Goal: Information Seeking & Learning: Learn about a topic

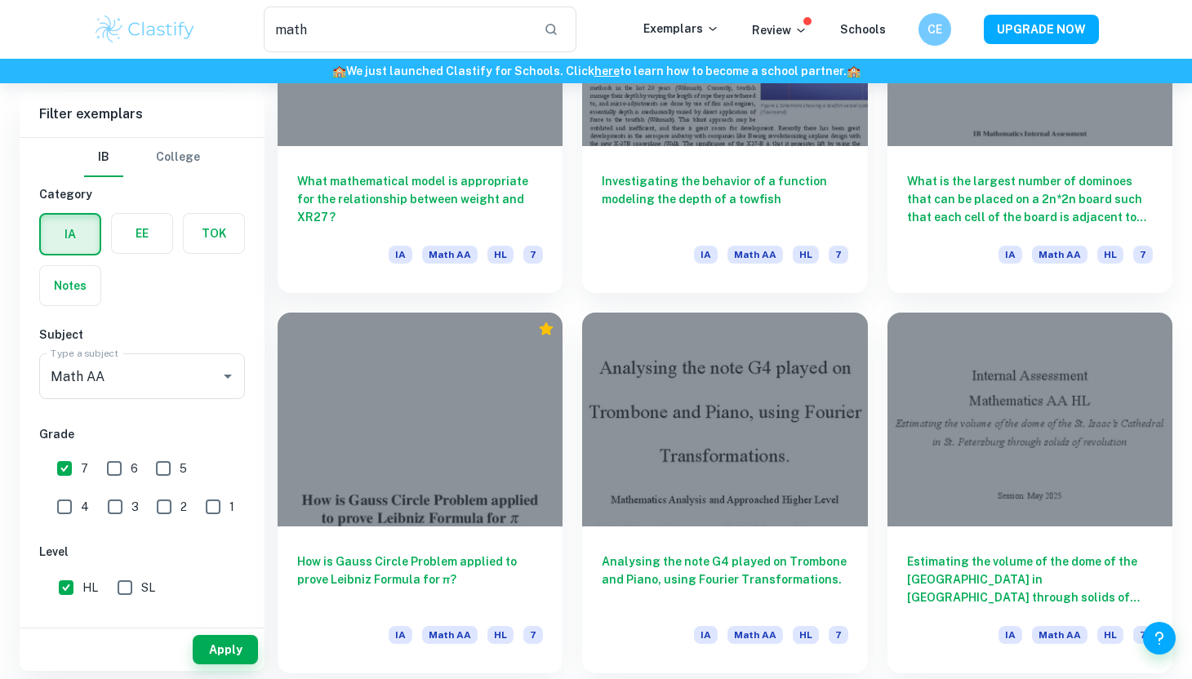
scroll to position [1922, 0]
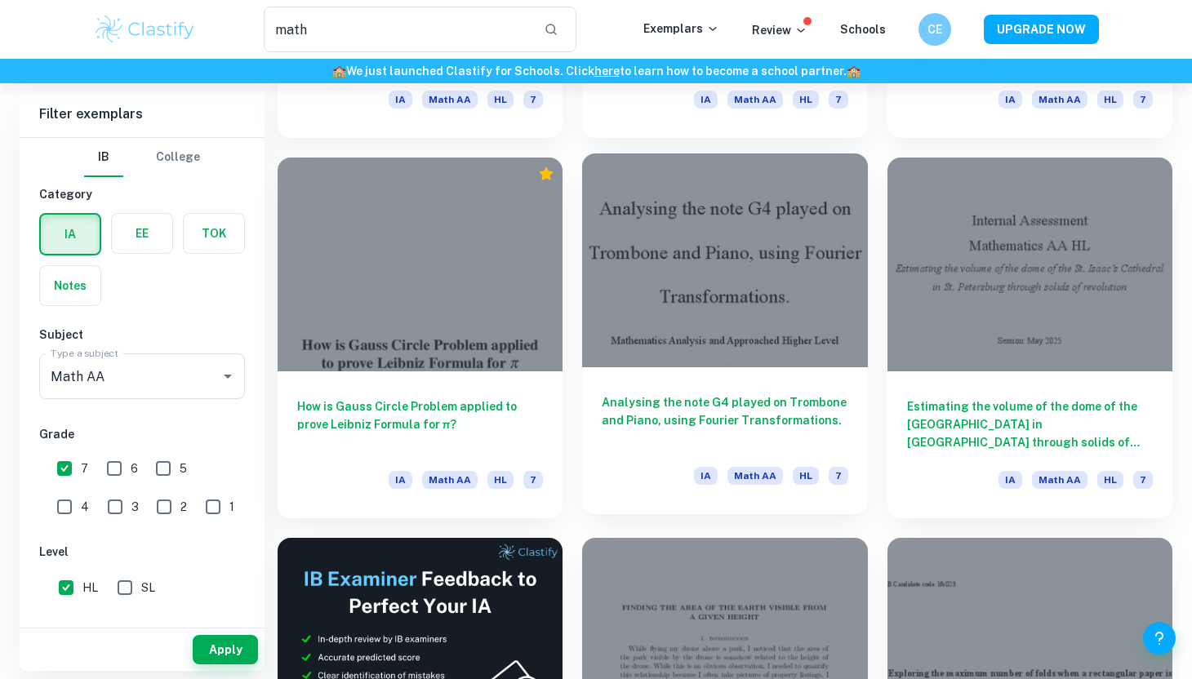
click at [786, 385] on div "Analysing the note G4 played on Trombone and Piano, using Fourier Transformatio…" at bounding box center [724, 440] width 285 height 147
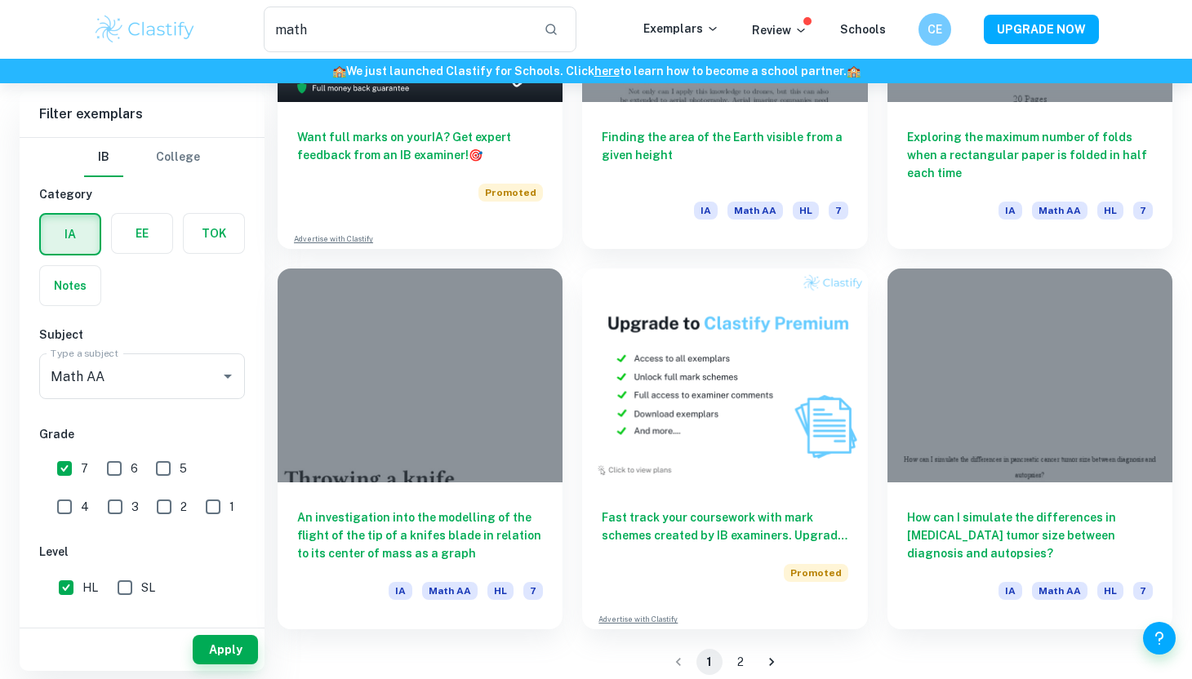
scroll to position [2569, 0]
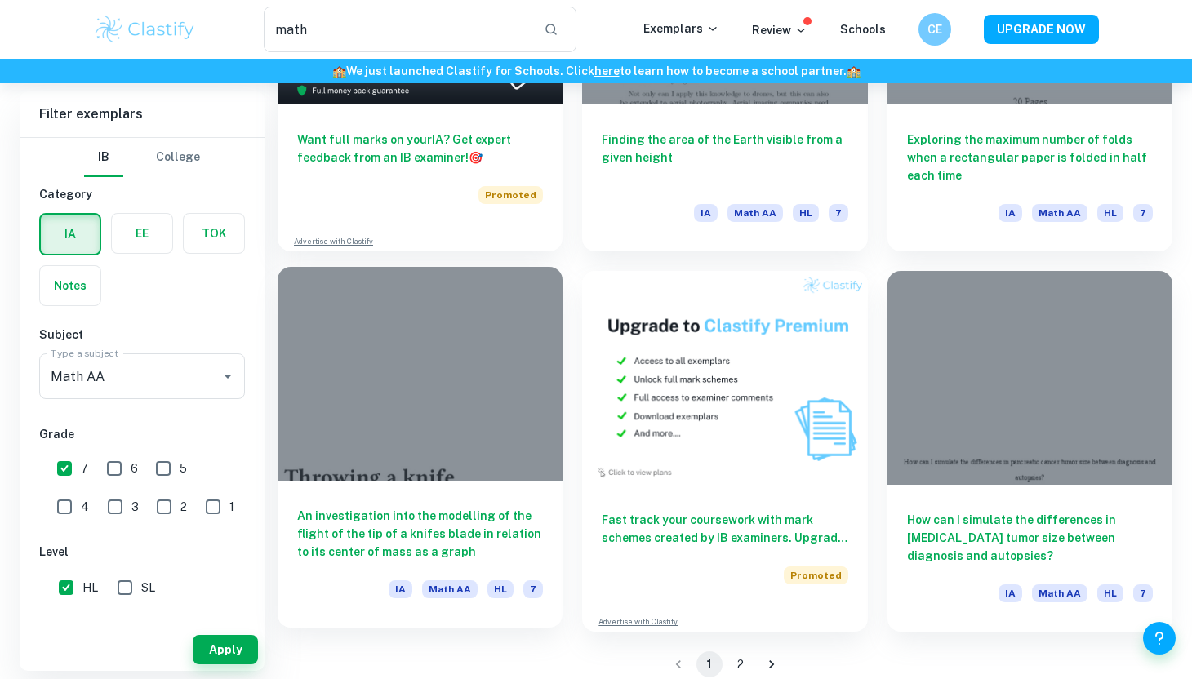
click at [375, 584] on div "IA Math AA HL 7" at bounding box center [420, 594] width 246 height 28
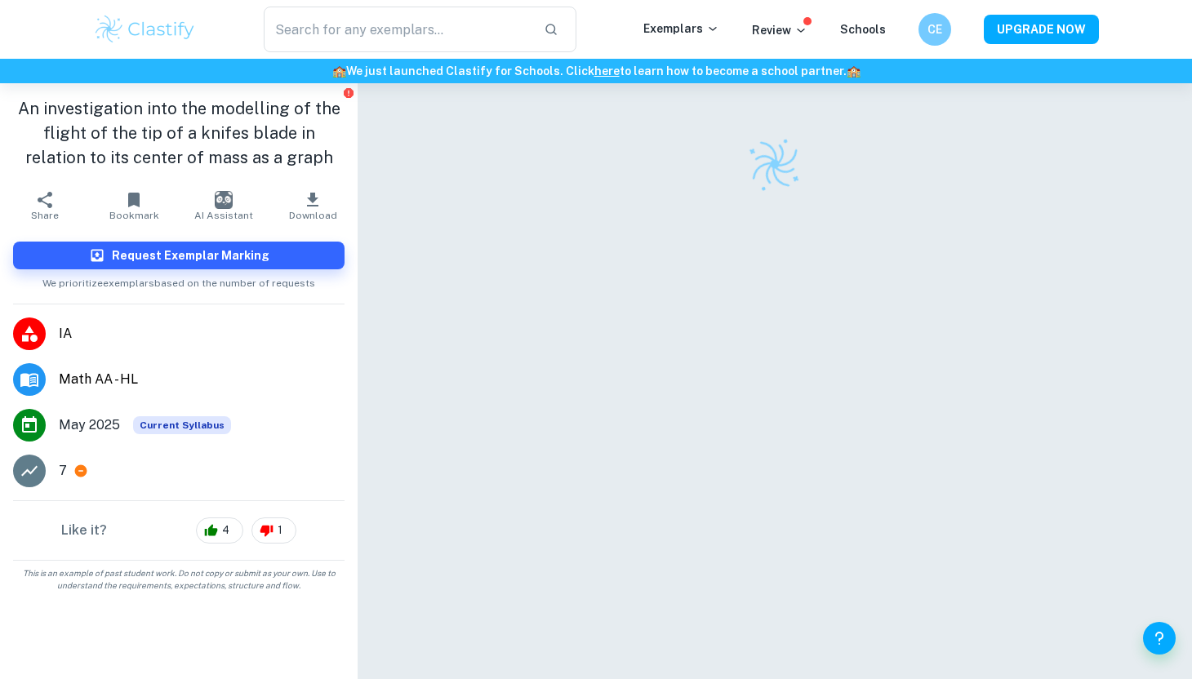
scroll to position [22, 0]
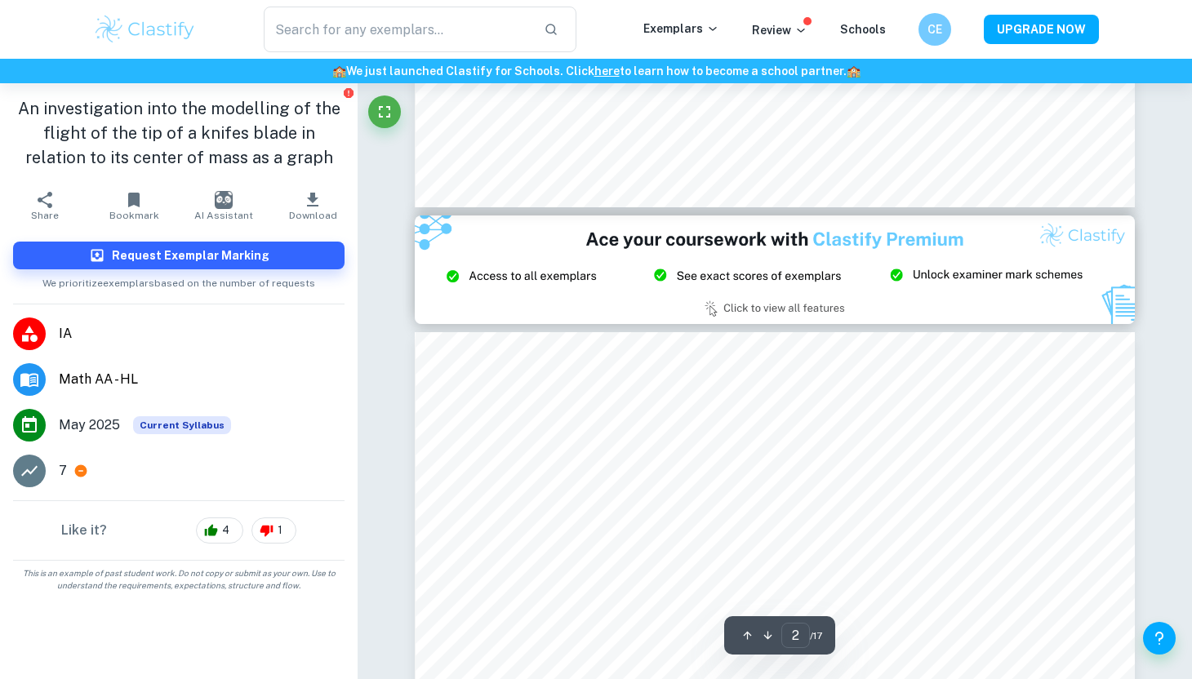
type input "3"
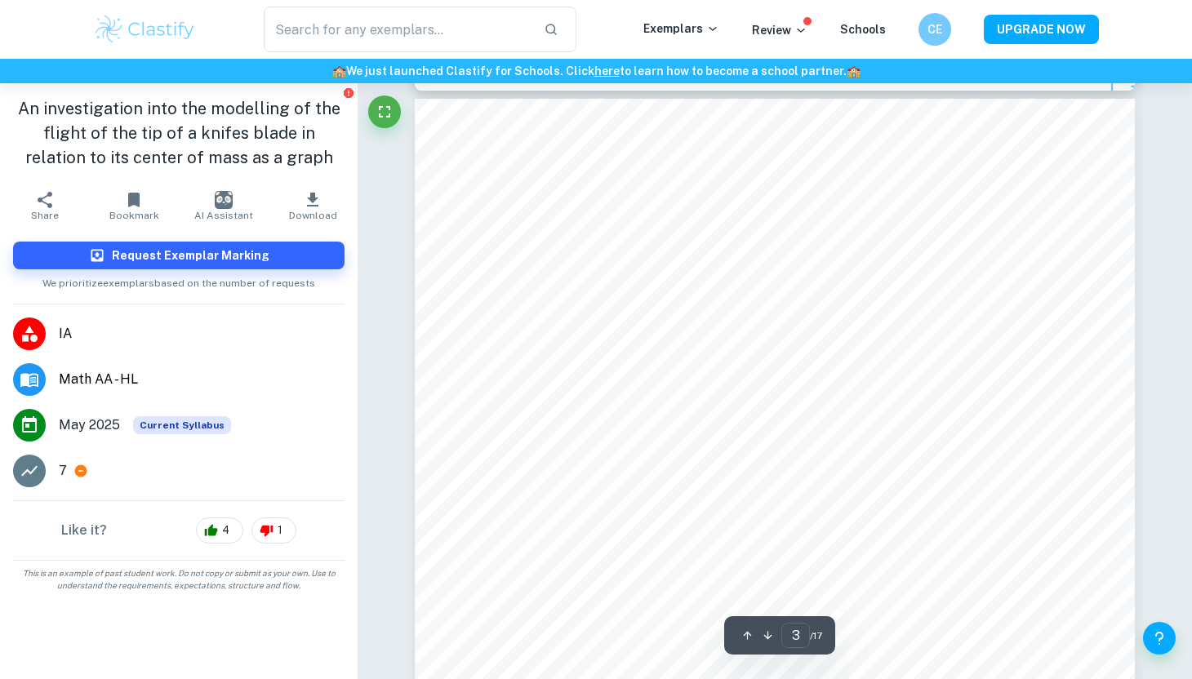
scroll to position [2286, 0]
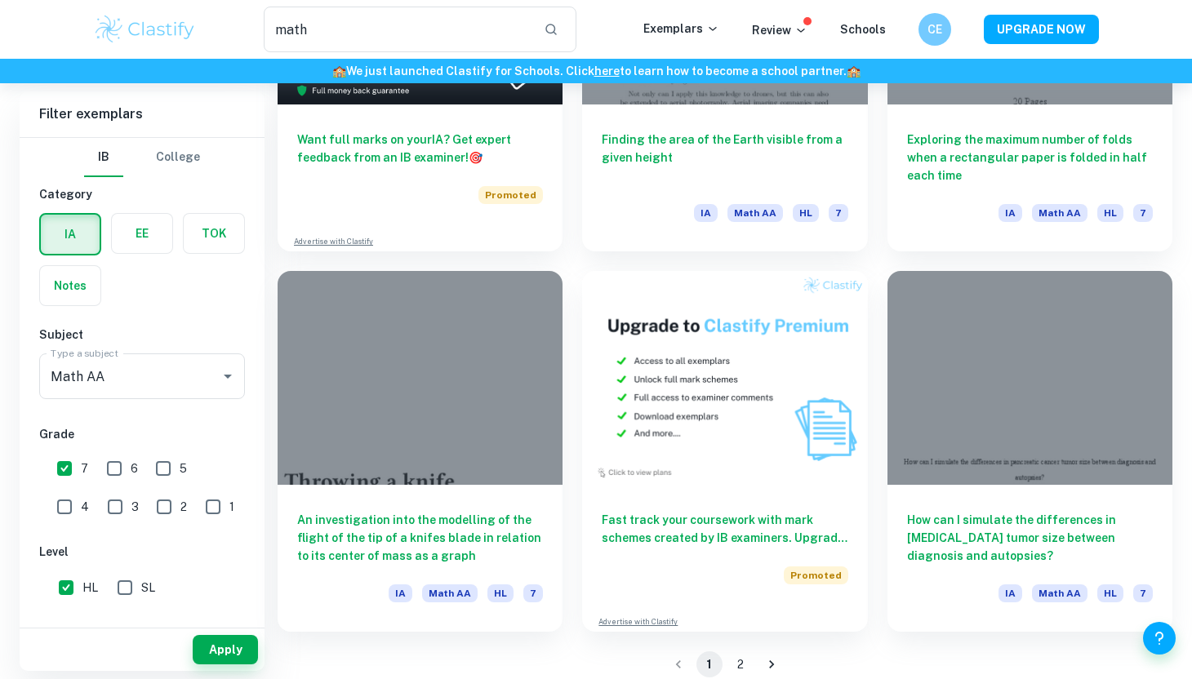
scroll to position [2587, 0]
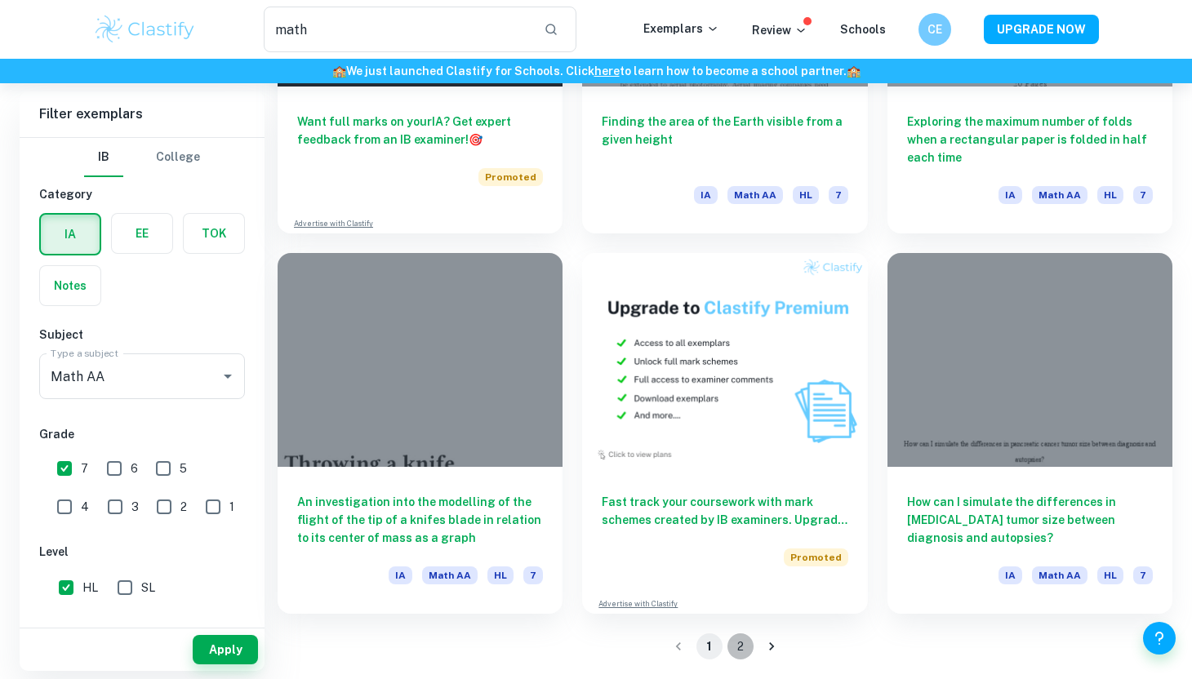
click at [740, 651] on button "2" at bounding box center [740, 646] width 26 height 26
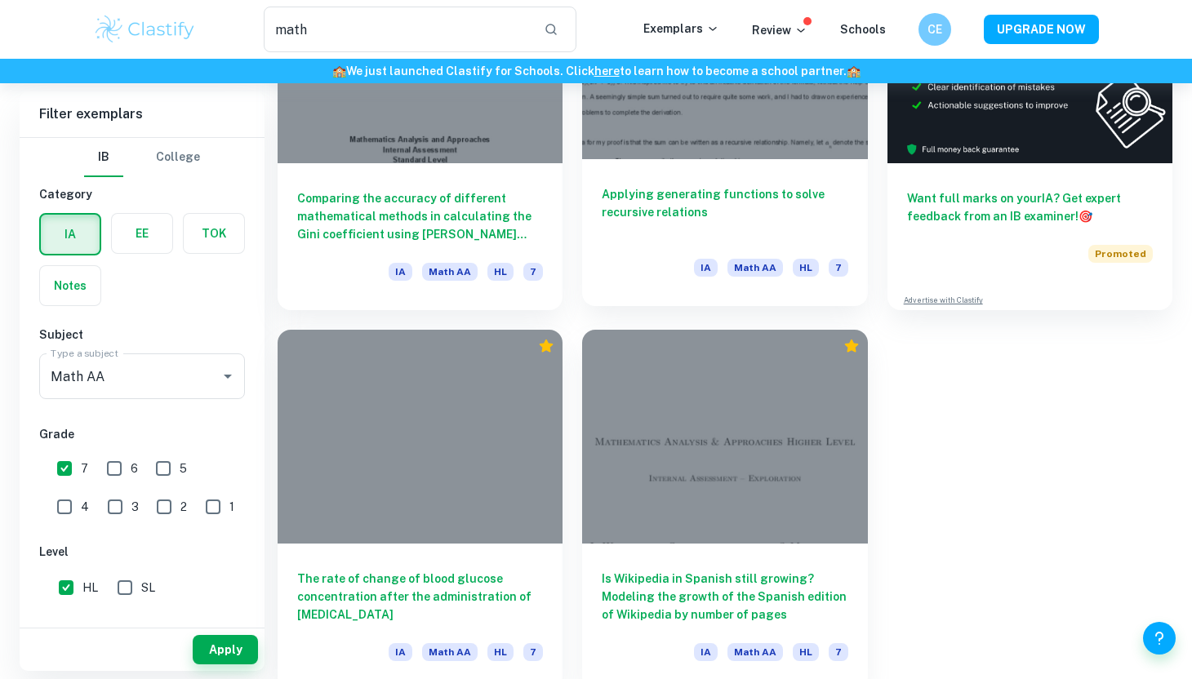
scroll to position [305, 0]
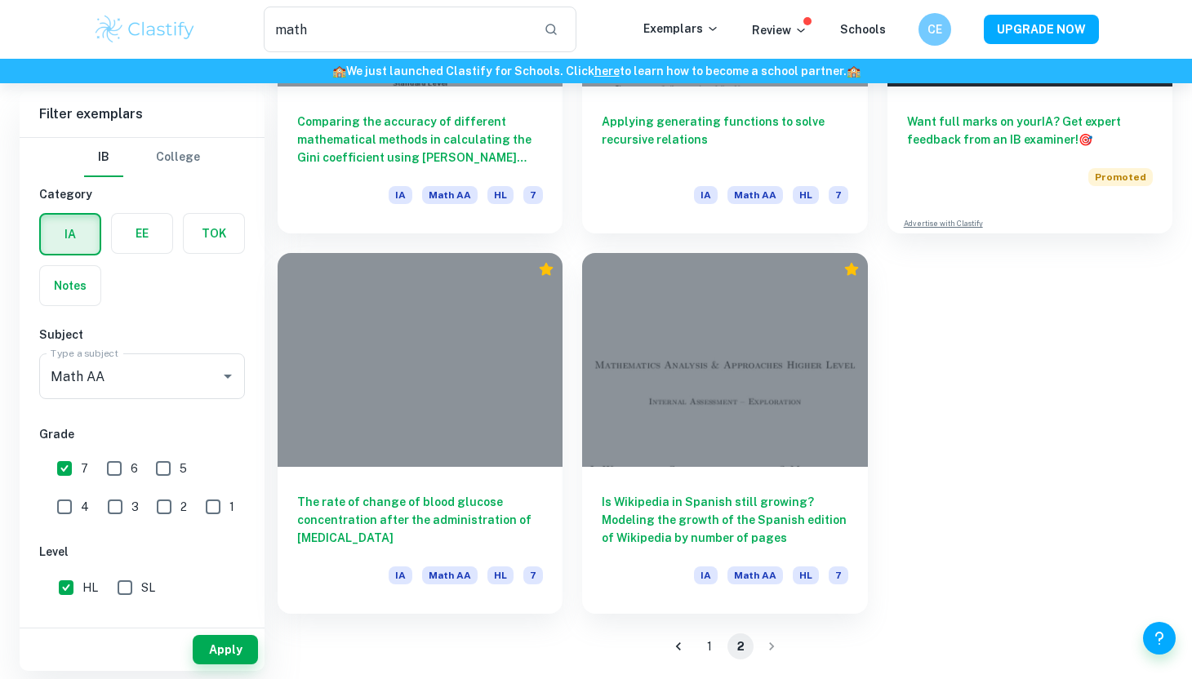
click at [704, 655] on button "1" at bounding box center [709, 646] width 26 height 26
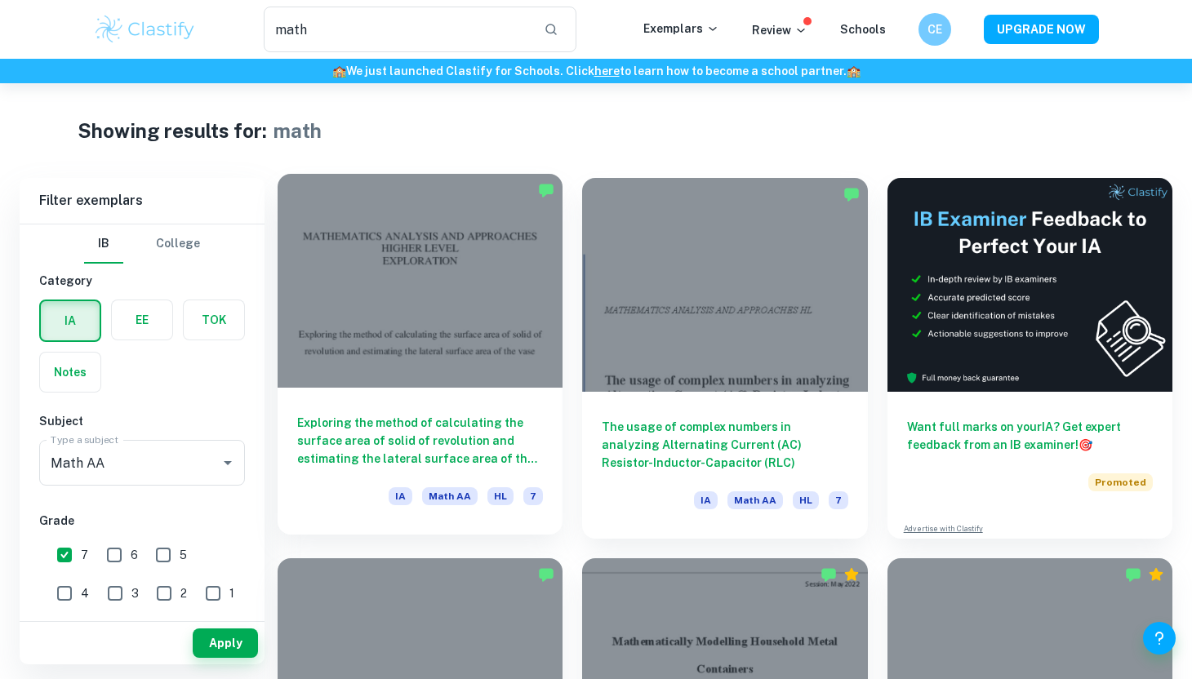
click at [421, 440] on h6 "Exploring the method of calculating the surface area of solid of revolution and…" at bounding box center [420, 441] width 246 height 54
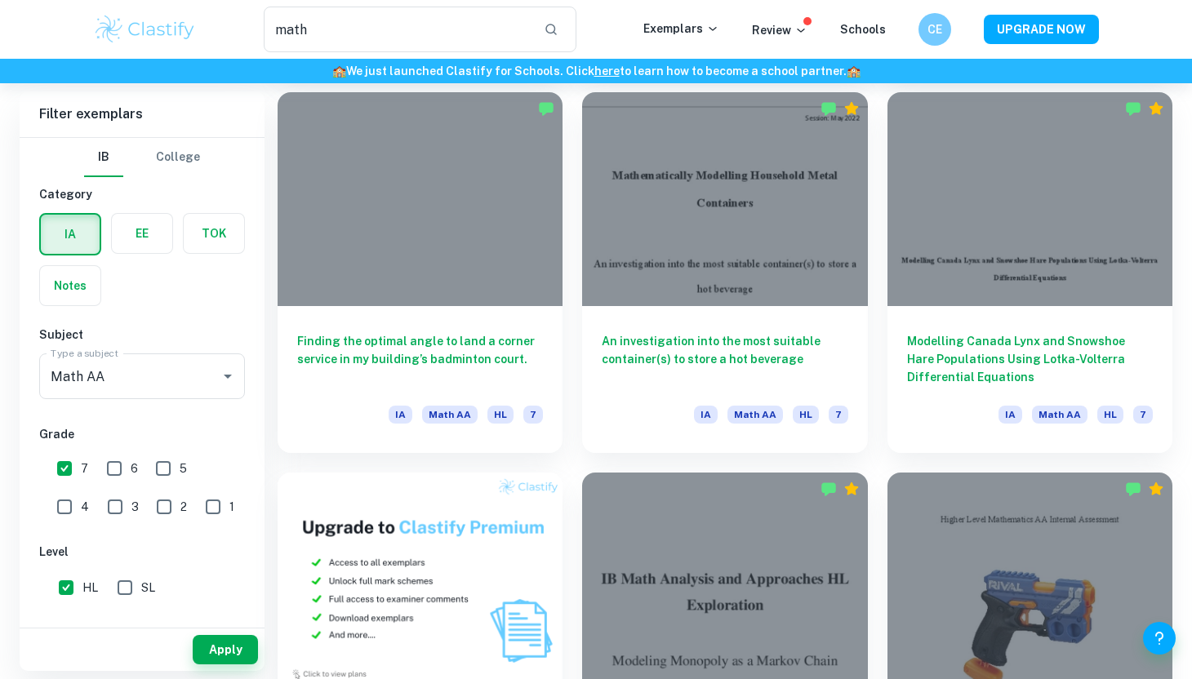
scroll to position [461, 0]
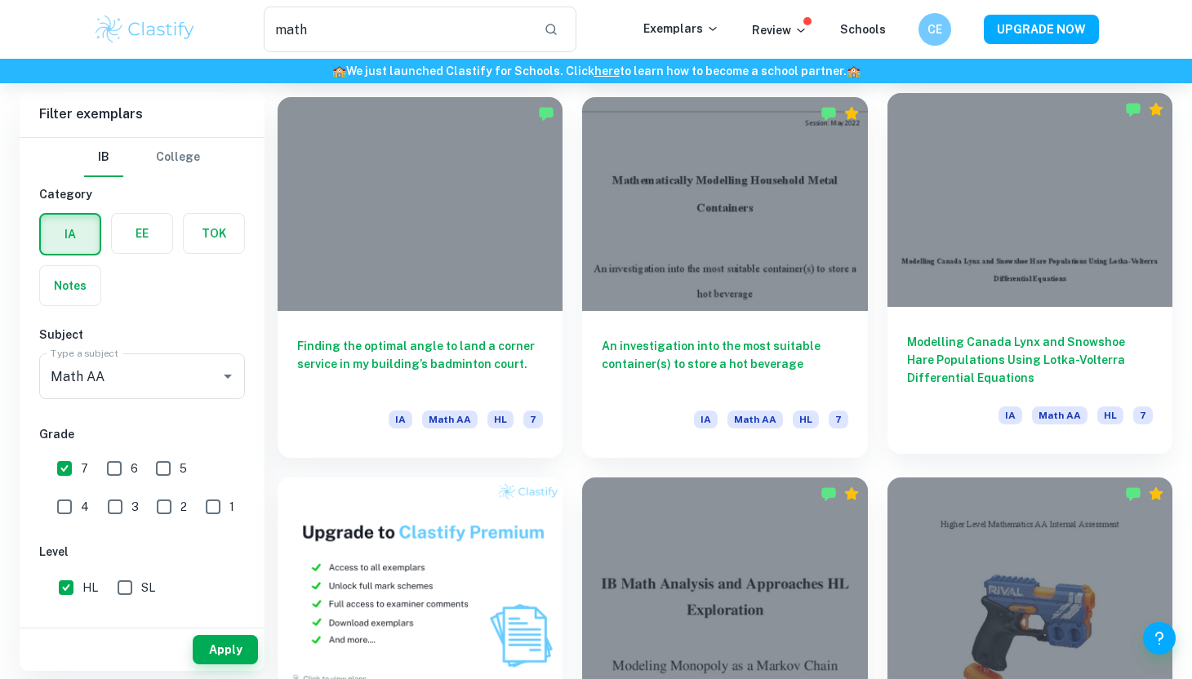
click at [1005, 299] on div at bounding box center [1029, 200] width 285 height 214
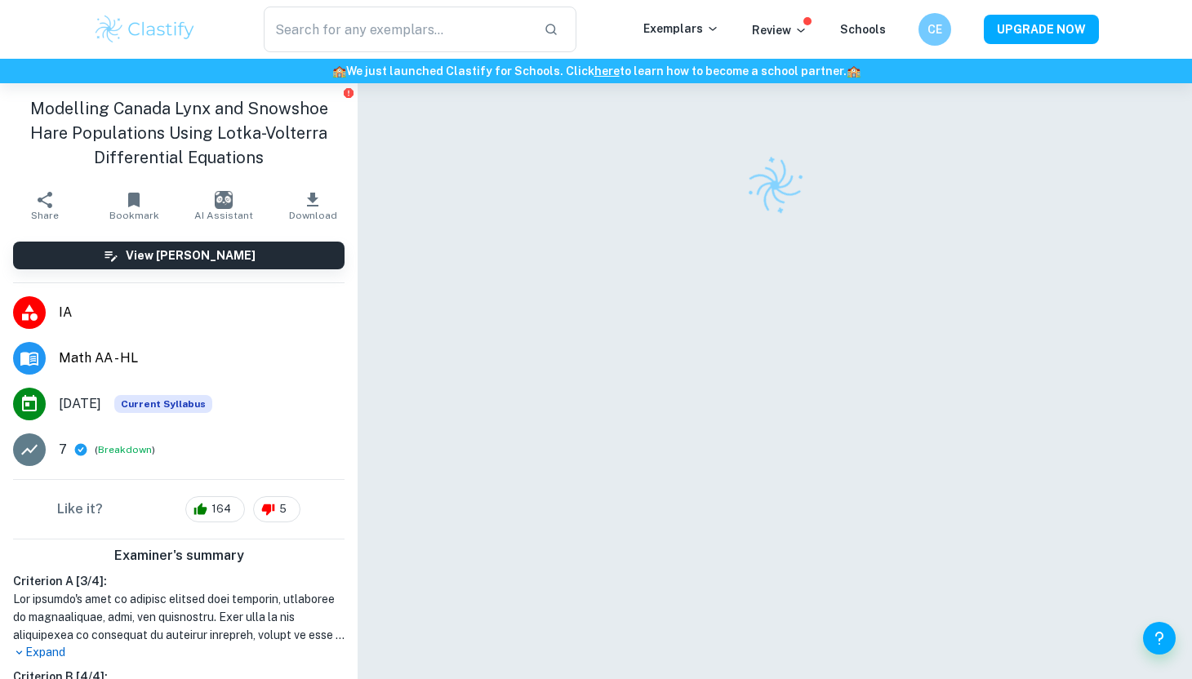
scroll to position [6, 0]
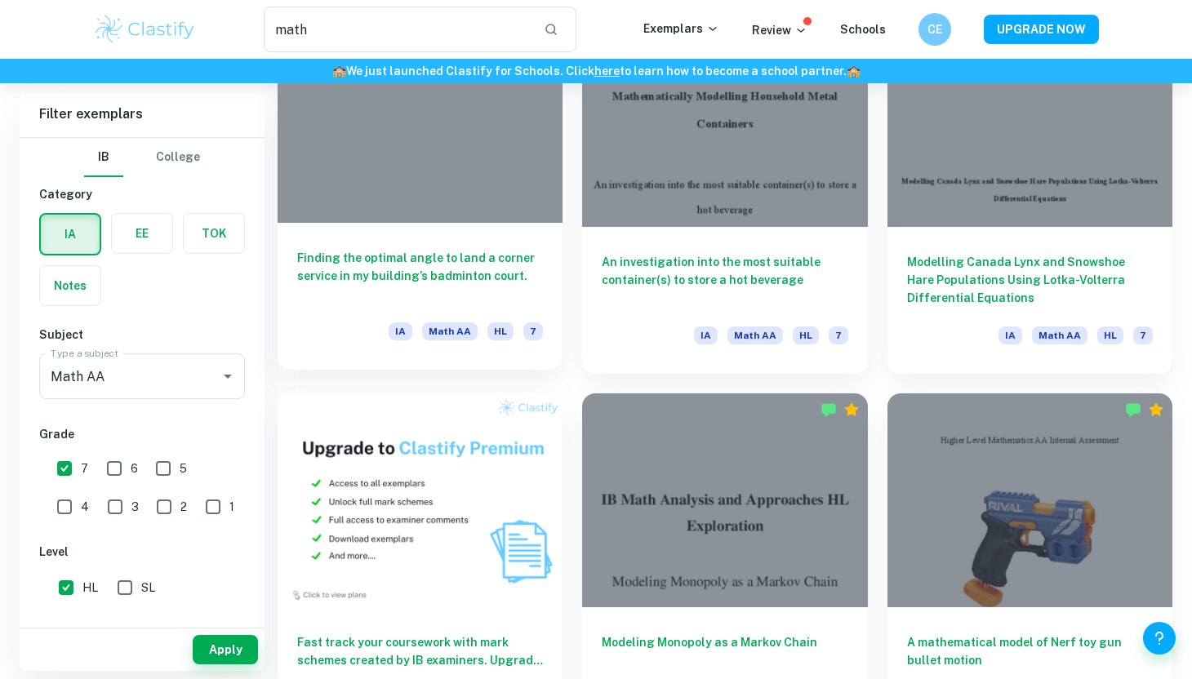
scroll to position [563, 0]
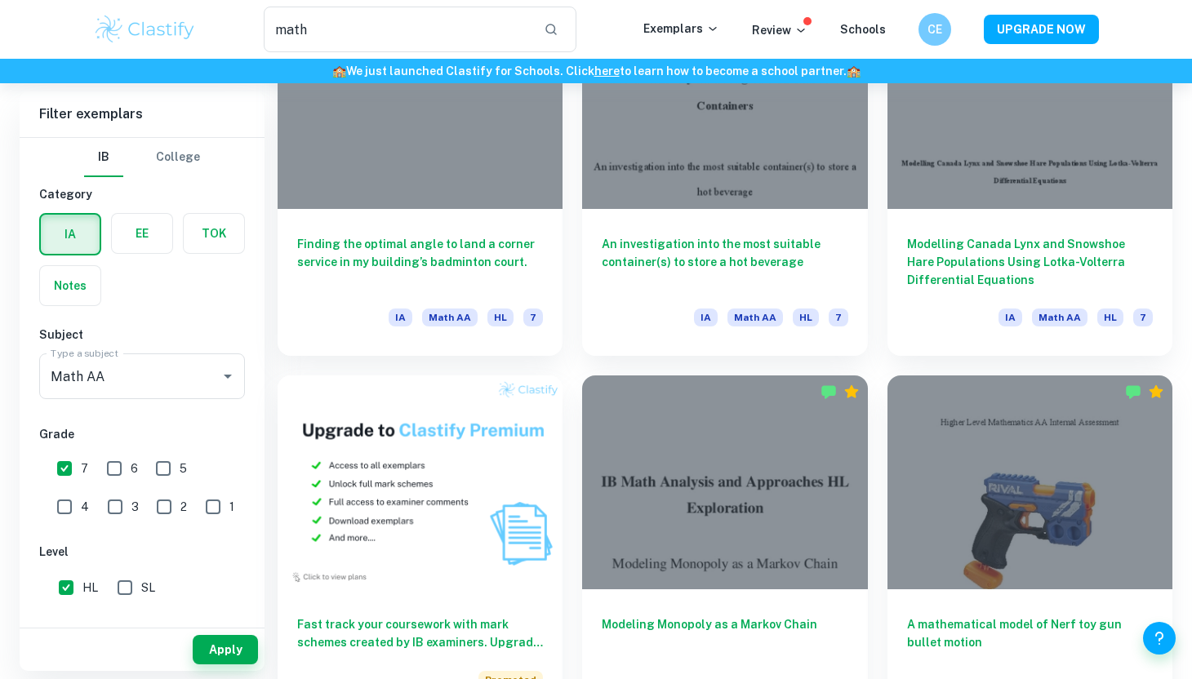
click at [103, 470] on input "6" at bounding box center [114, 468] width 33 height 33
checkbox input "true"
click at [223, 651] on button "Apply" at bounding box center [225, 649] width 65 height 29
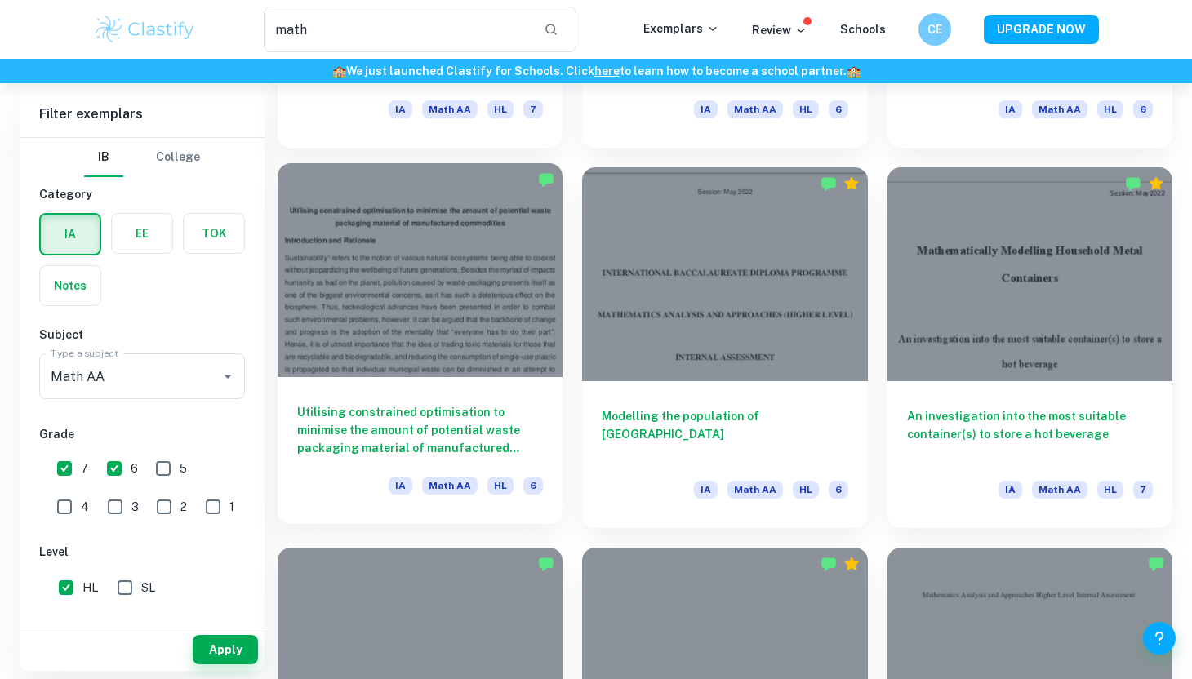
scroll to position [1533, 0]
click at [463, 433] on h6 "Utilising constrained optimisation to minimise the amount of potential waste pa…" at bounding box center [420, 429] width 246 height 54
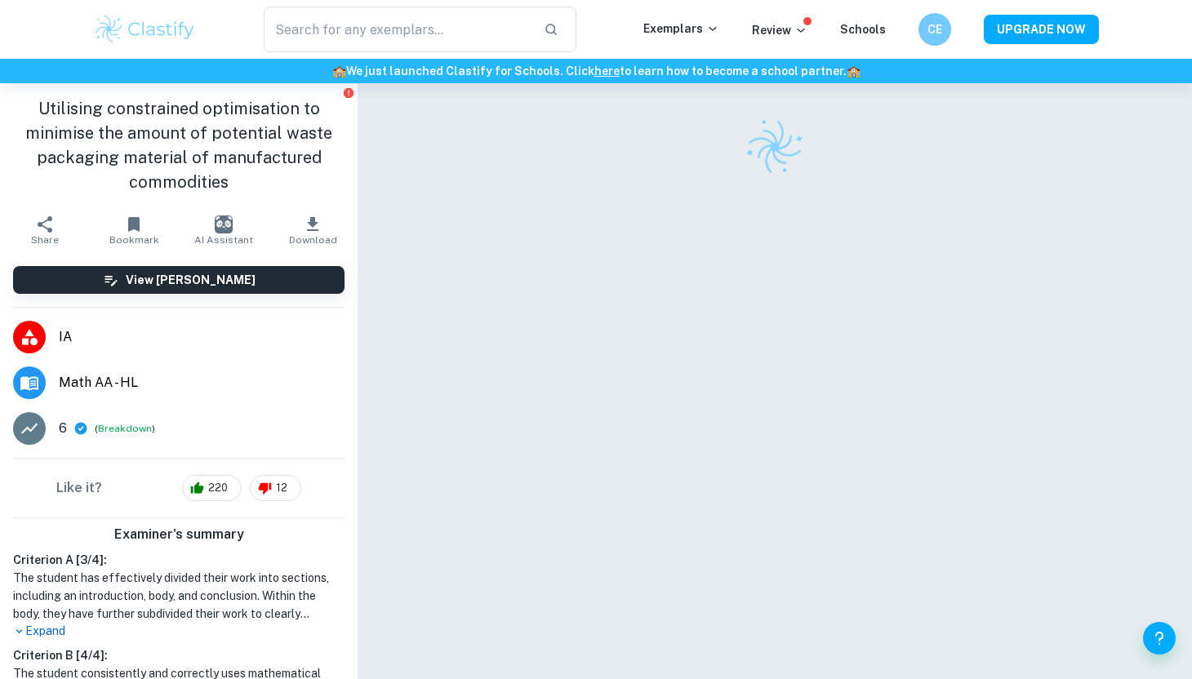
scroll to position [53, 0]
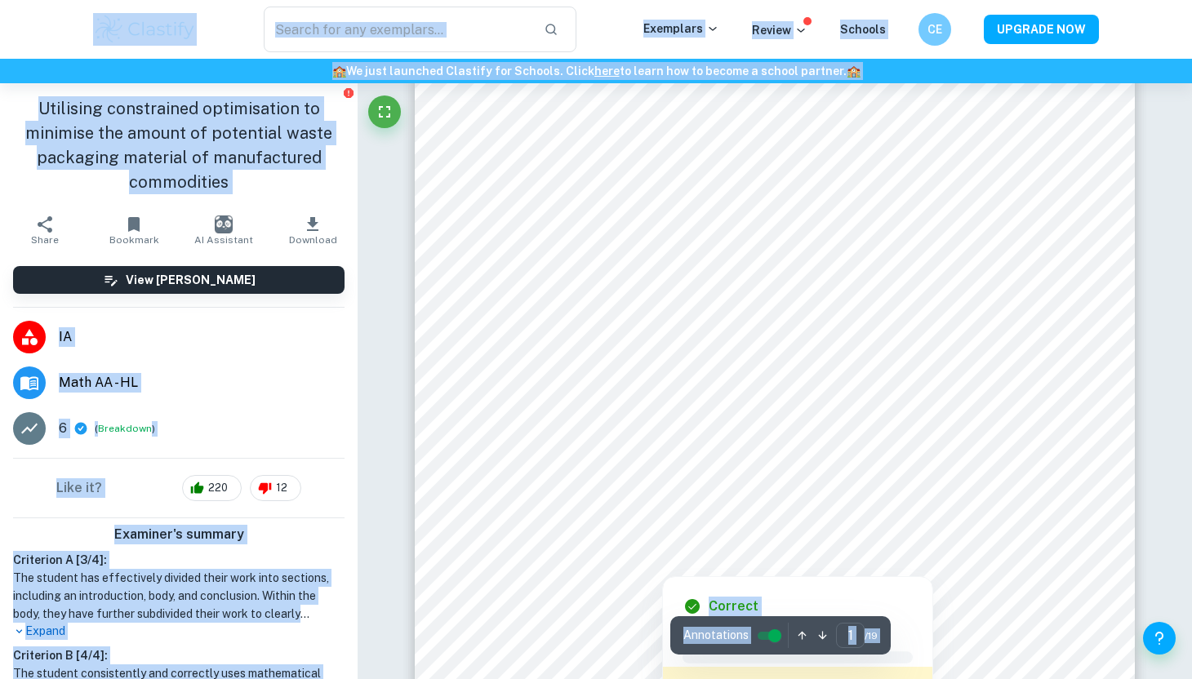
click at [863, 527] on div at bounding box center [775, 538] width 546 height 36
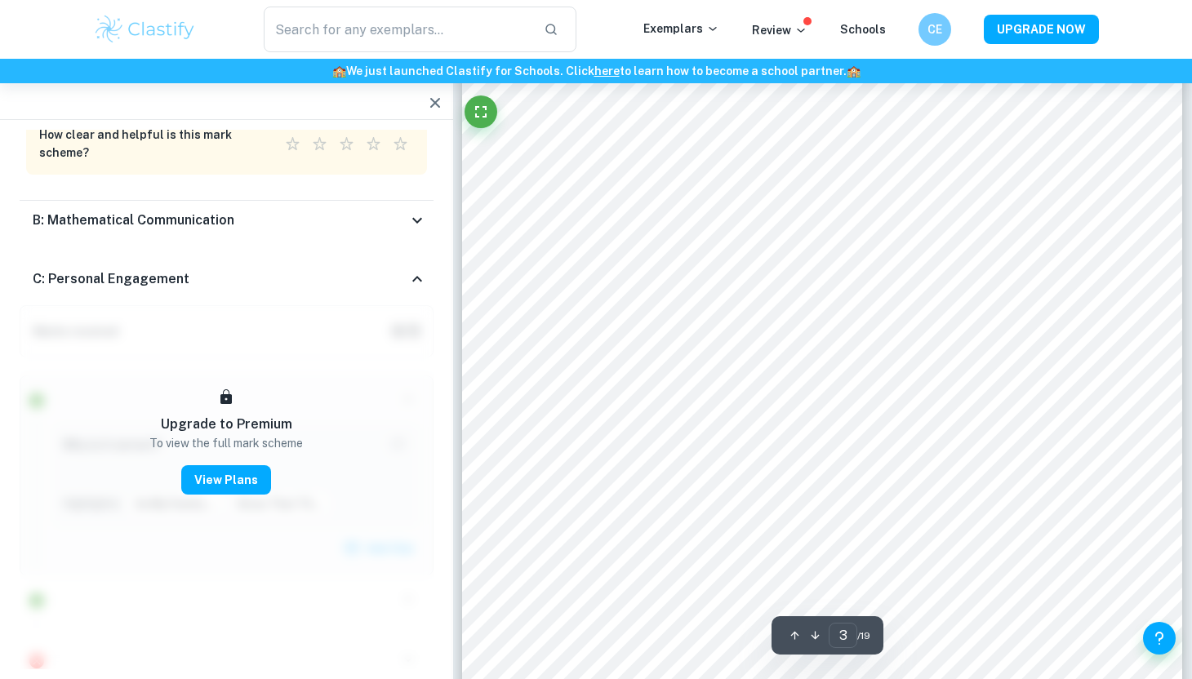
scroll to position [2217, 0]
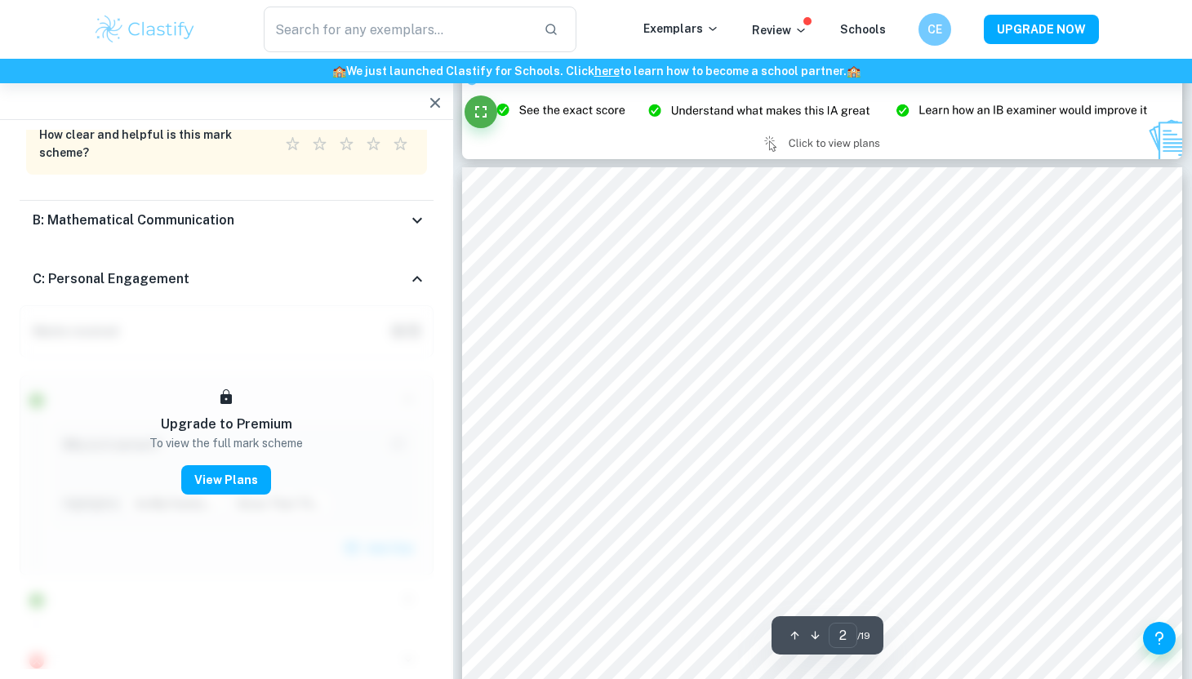
type input "1"
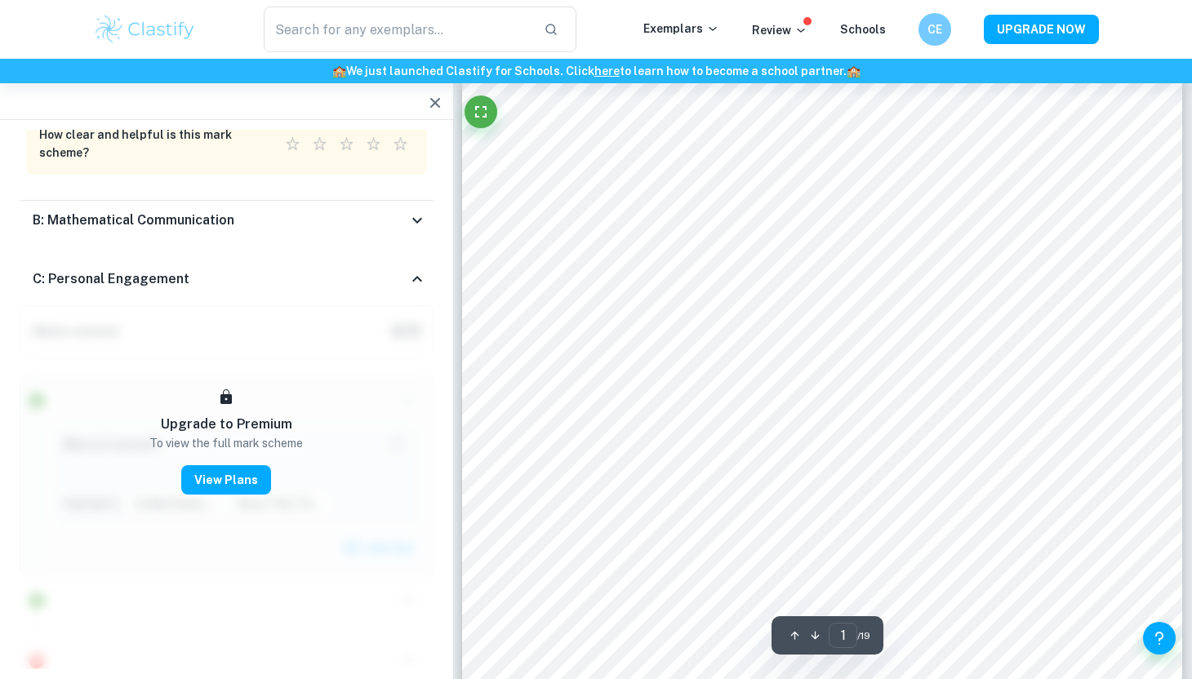
scroll to position [0, 0]
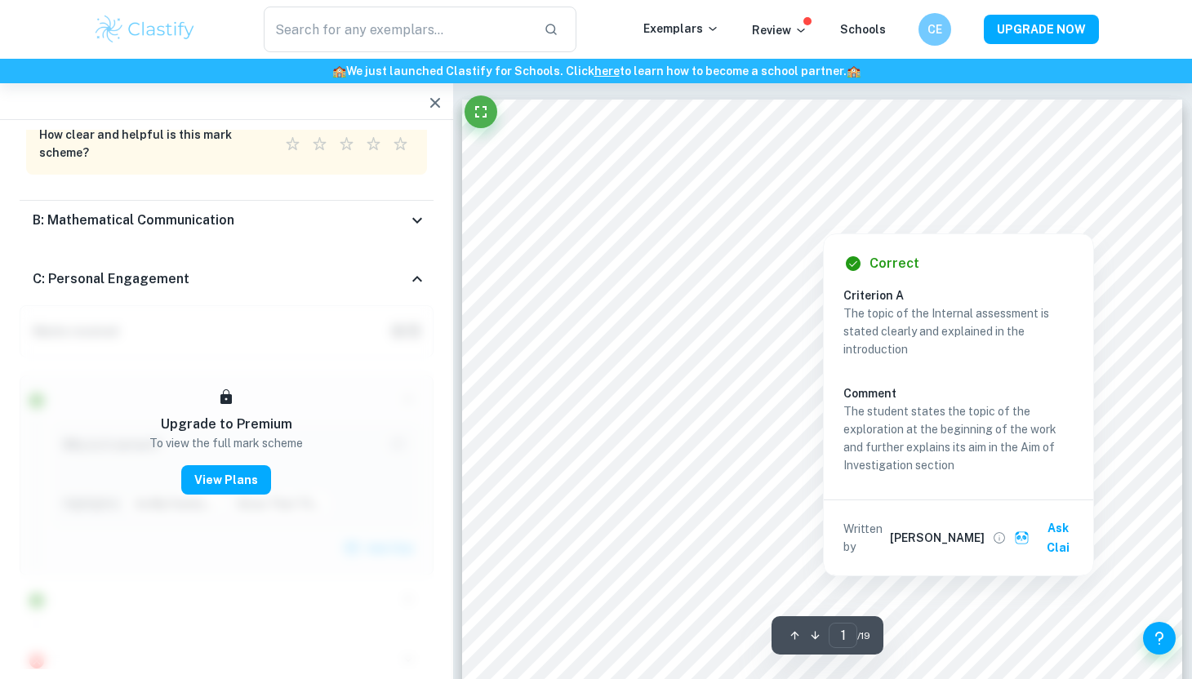
drag, startPoint x: 561, startPoint y: 194, endPoint x: 754, endPoint y: 206, distance: 193.8
click at [754, 206] on div at bounding box center [822, 200] width 528 height 25
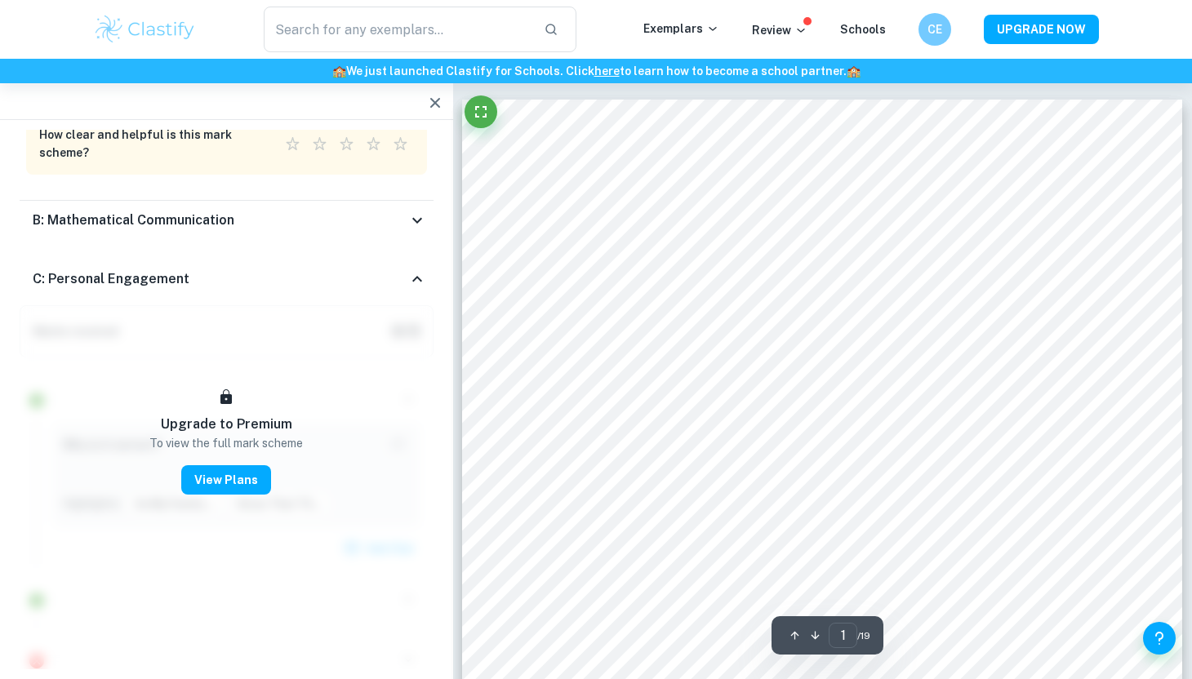
scroll to position [261, 0]
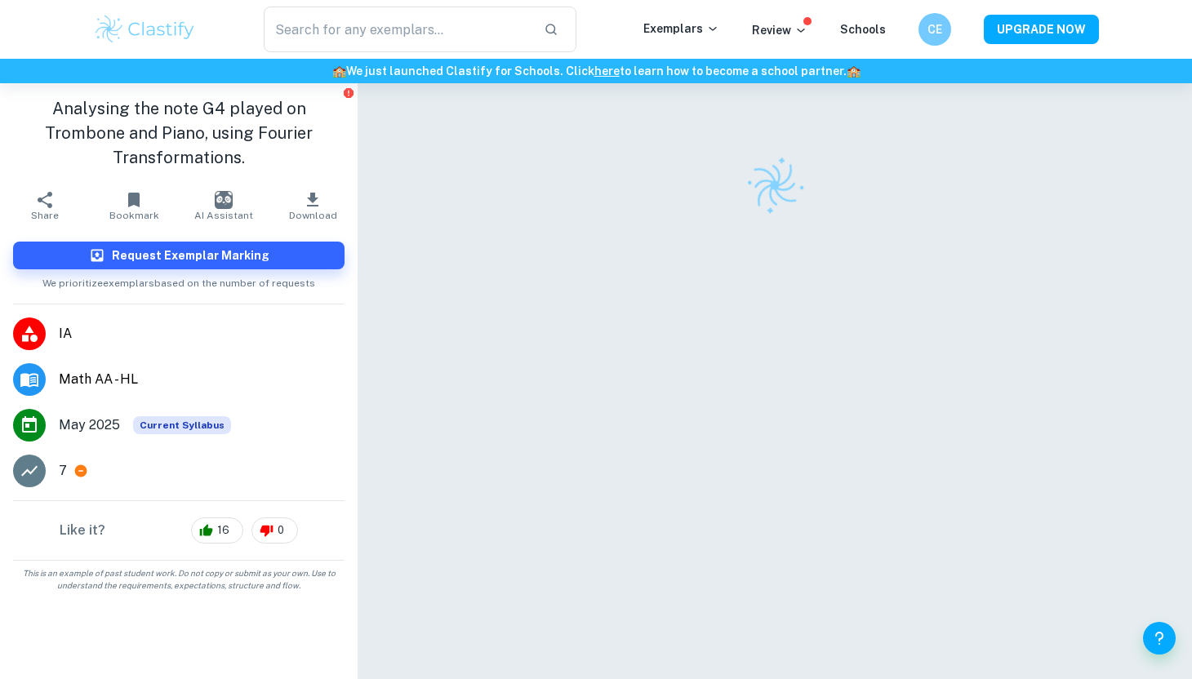
checkbox input "true"
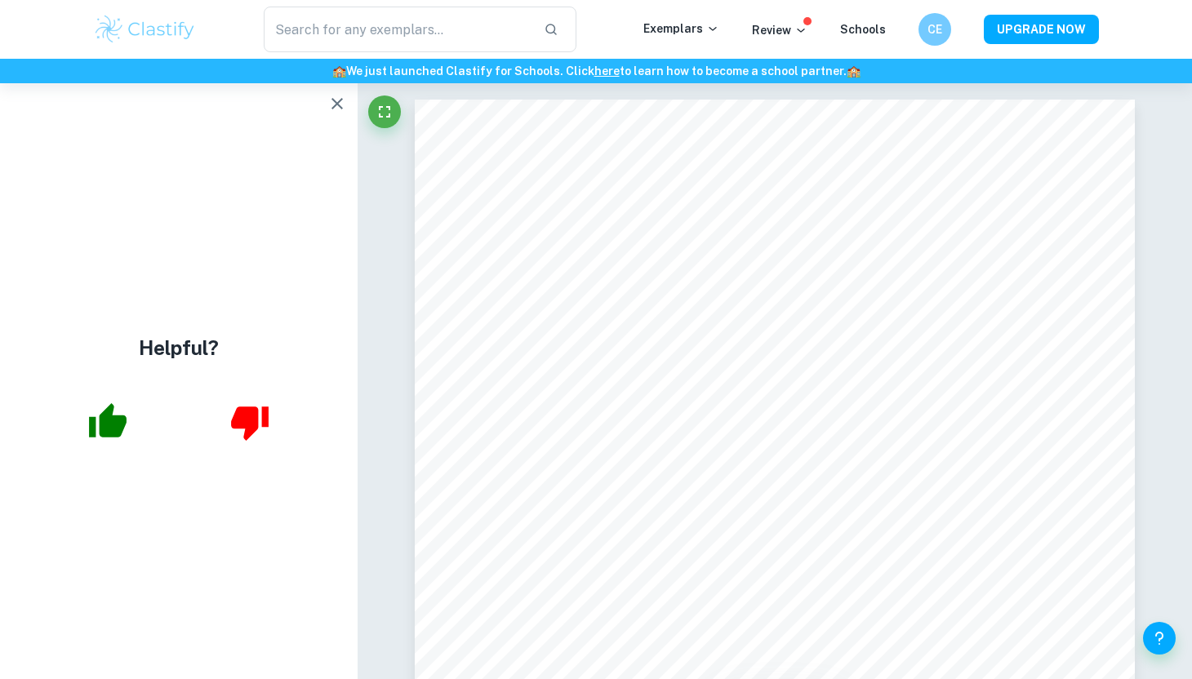
click at [327, 118] on div "Helpful?" at bounding box center [178, 381] width 357 height 596
click at [383, 116] on icon "Fullscreen" at bounding box center [385, 112] width 20 height 20
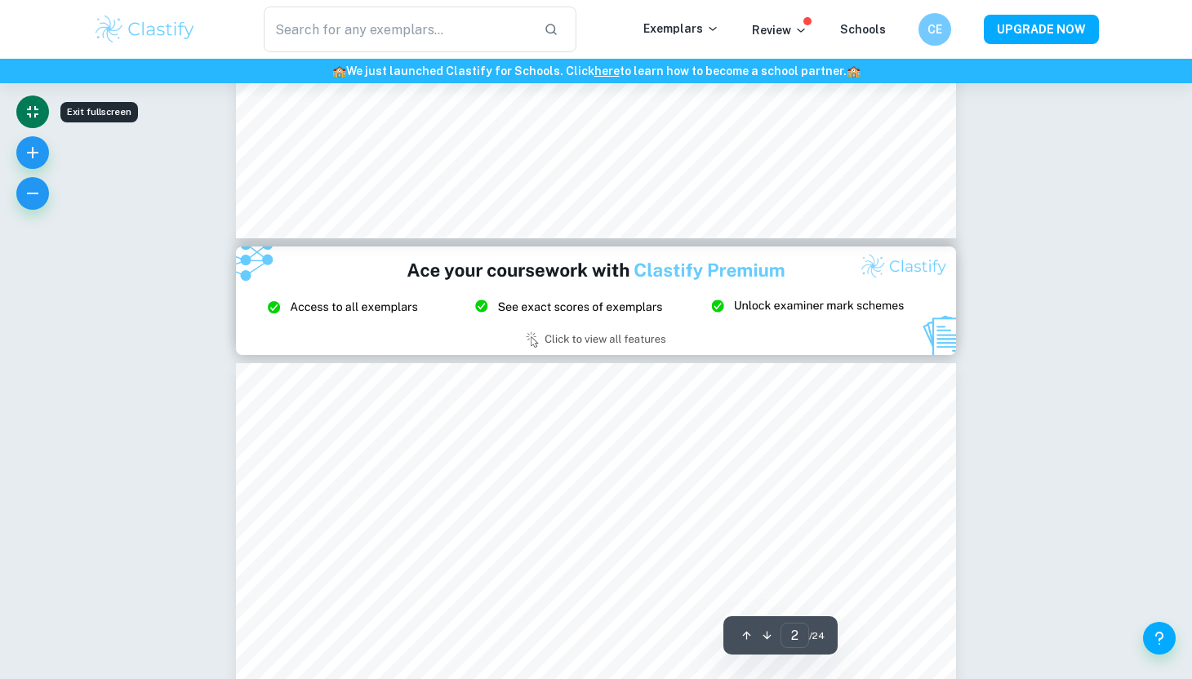
type input "3"
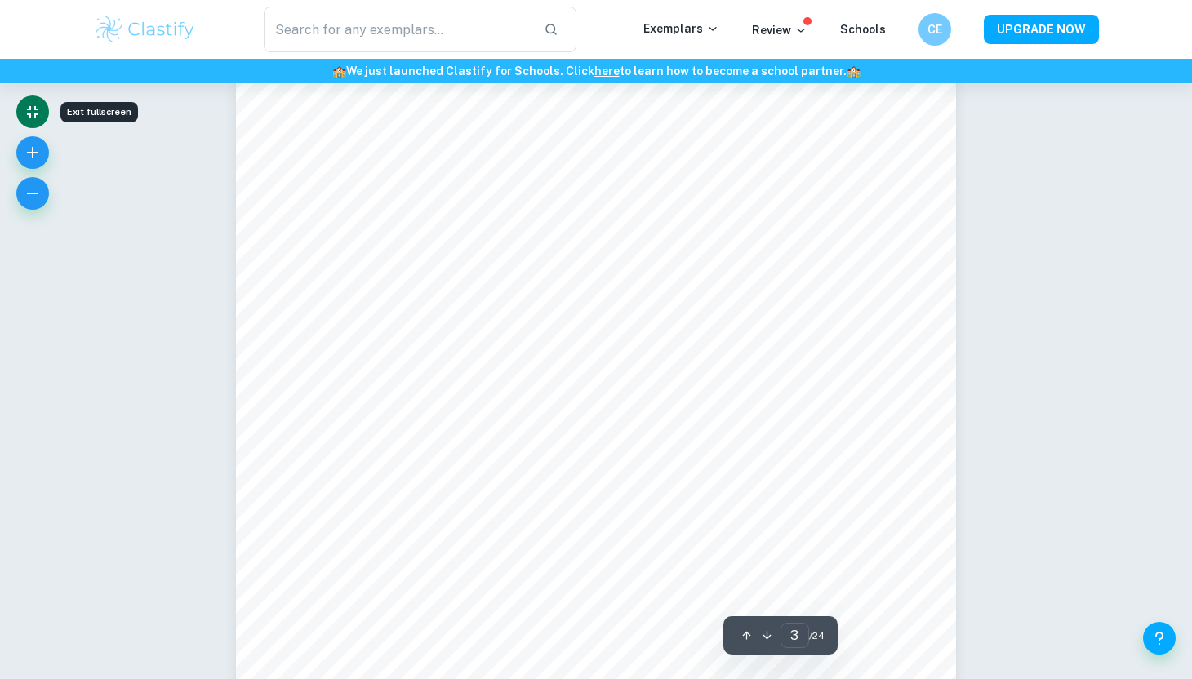
scroll to position [2576, 0]
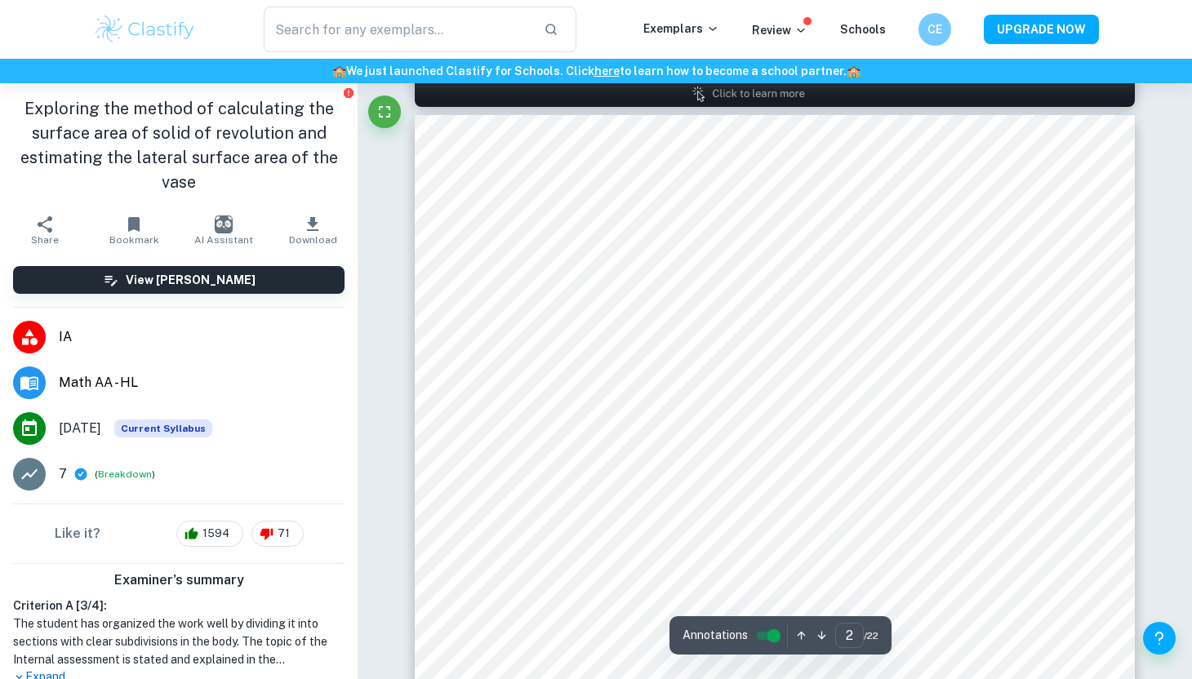
scroll to position [1131, 0]
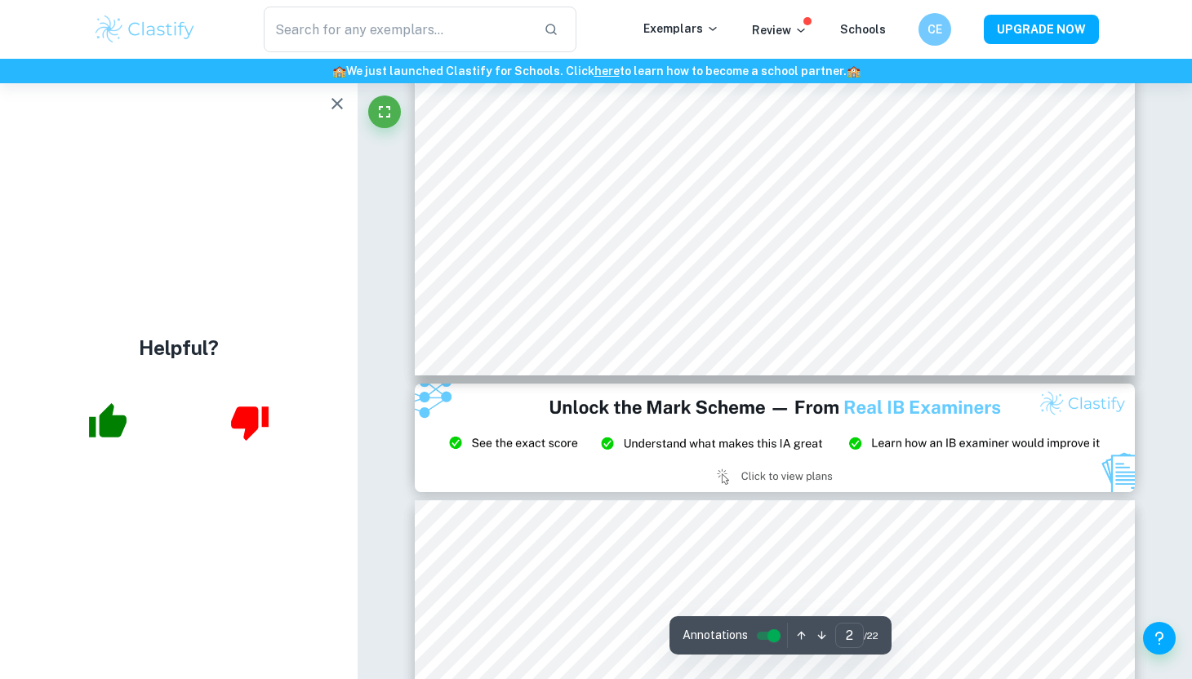
type input "3"
